Goal: Find specific page/section: Find specific page/section

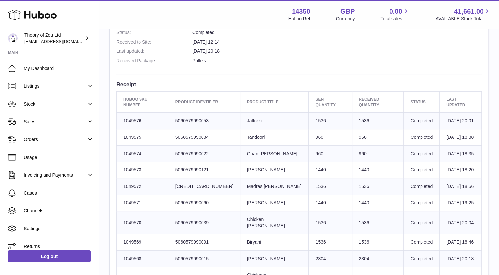
scroll to position [373, 0]
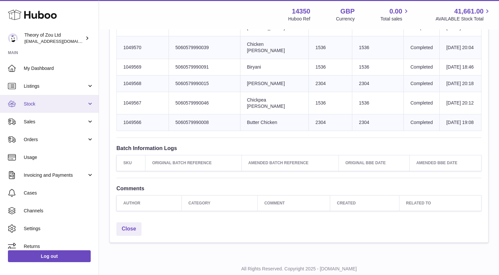
click at [55, 99] on link "Stock" at bounding box center [49, 104] width 99 height 18
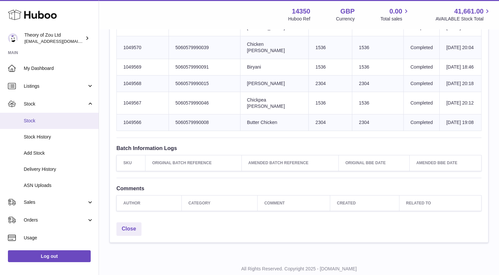
click at [45, 125] on link "Stock" at bounding box center [49, 121] width 99 height 16
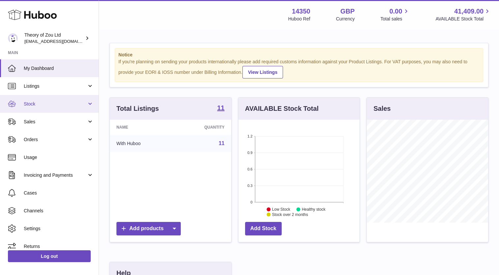
click at [52, 102] on span "Stock" at bounding box center [55, 104] width 63 height 6
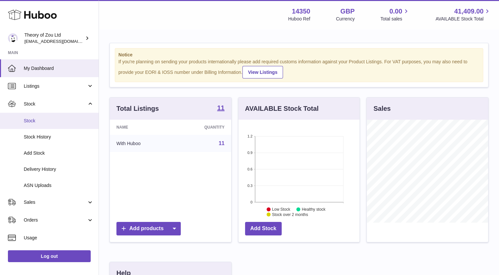
click at [52, 117] on link "Stock" at bounding box center [49, 121] width 99 height 16
